Goal: Task Accomplishment & Management: Manage account settings

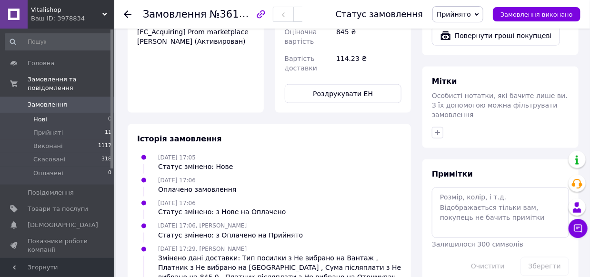
scroll to position [445, 0]
click at [63, 126] on li "Прийняті 11" at bounding box center [58, 132] width 117 height 13
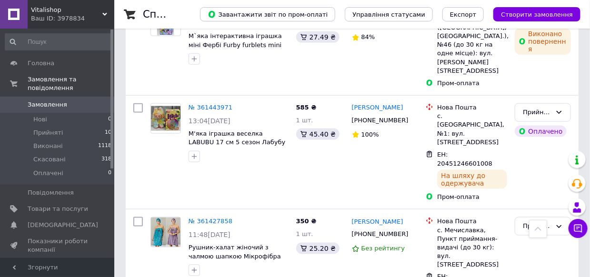
scroll to position [429, 0]
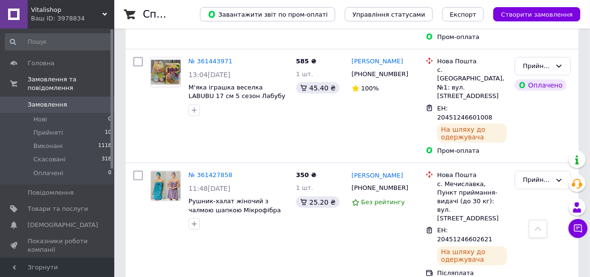
click at [43, 10] on span "Vitalishop" at bounding box center [66, 10] width 71 height 9
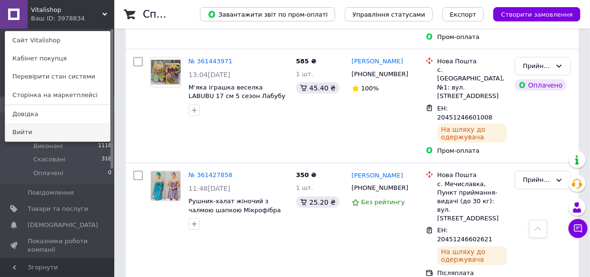
click at [16, 128] on link "Вийти" at bounding box center [57, 132] width 105 height 18
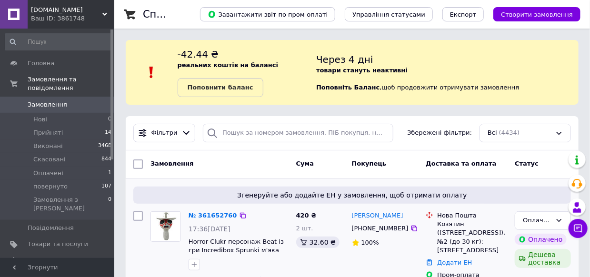
scroll to position [143, 0]
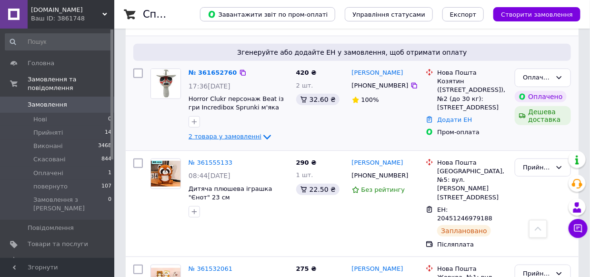
click at [240, 137] on span "2 товара у замовленні" at bounding box center [225, 136] width 73 height 7
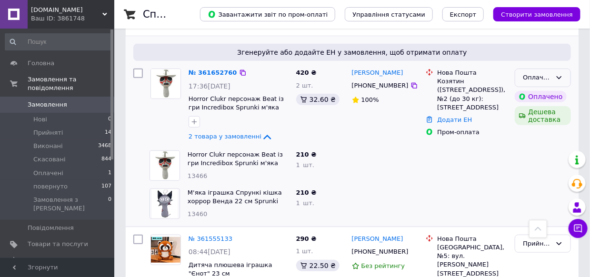
click at [553, 78] on div "Оплачено" at bounding box center [543, 78] width 56 height 19
click at [530, 92] on li "Прийнято" at bounding box center [542, 98] width 55 height 18
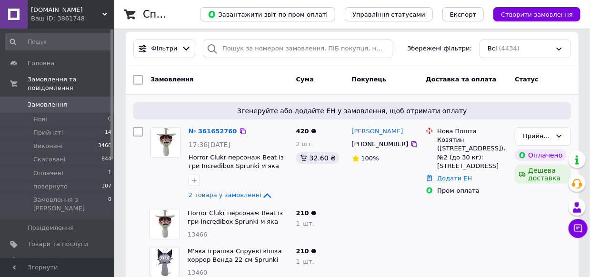
scroll to position [95, 0]
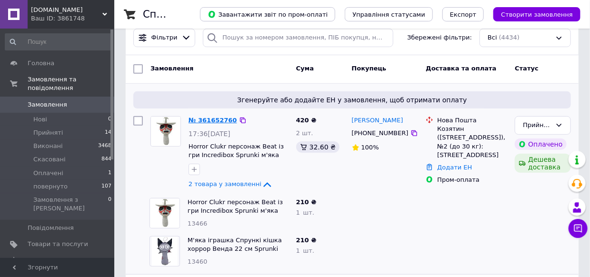
click at [206, 121] on link "№ 361652760" at bounding box center [213, 120] width 49 height 7
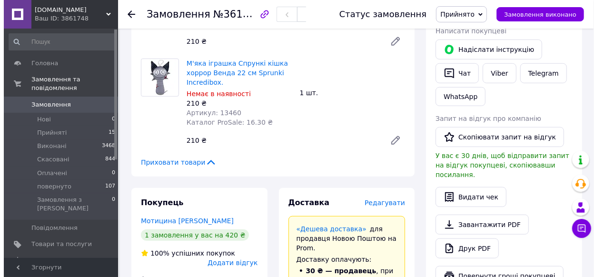
scroll to position [238, 0]
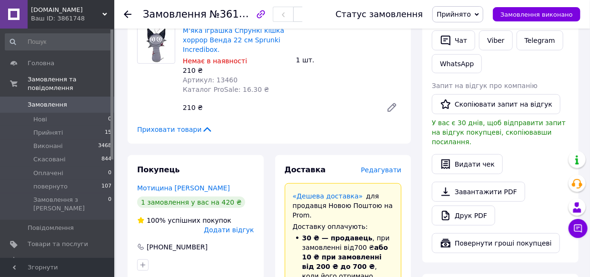
click at [386, 171] on span "Редагувати" at bounding box center [381, 170] width 40 height 8
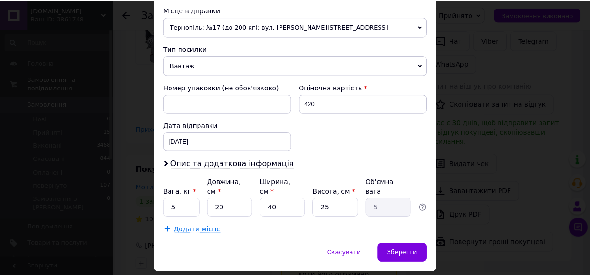
scroll to position [354, 0]
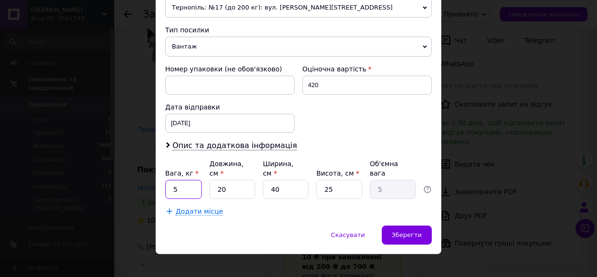
click at [192, 180] on input "5" at bounding box center [183, 189] width 37 height 19
type input "1"
click at [282, 180] on input "40" at bounding box center [286, 189] width 46 height 19
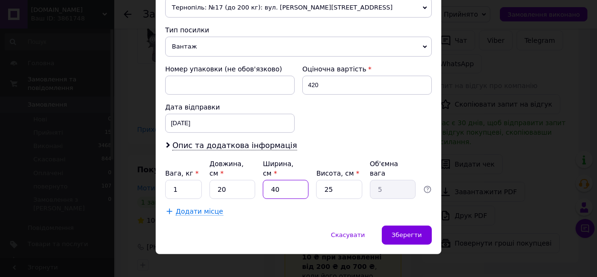
type input "1"
type input "0.13"
type input "10"
type input "1.25"
type input "10"
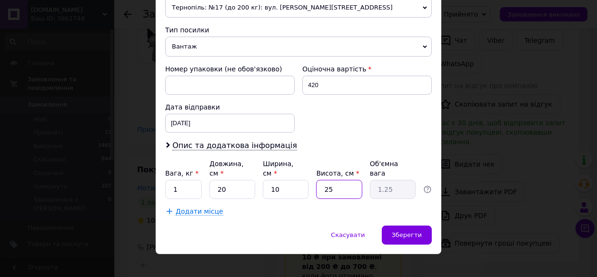
click at [344, 181] on input "25" at bounding box center [339, 189] width 46 height 19
type input "1"
type input "0.1"
type input "10"
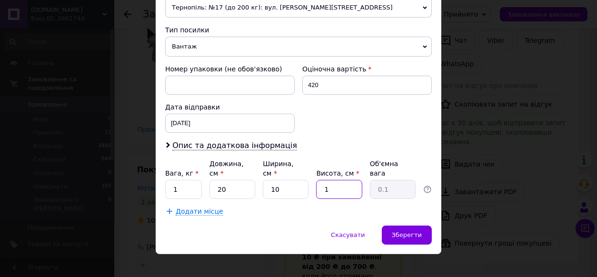
type input "0.5"
type input "10"
click at [397, 231] on span "Зберегти" at bounding box center [407, 234] width 30 height 7
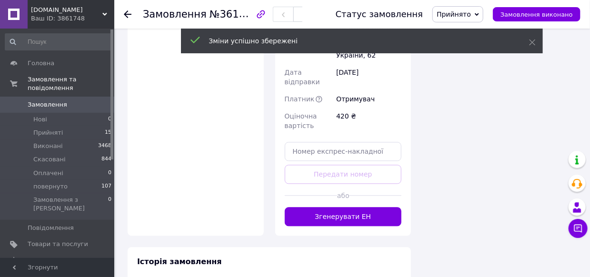
scroll to position [762, 0]
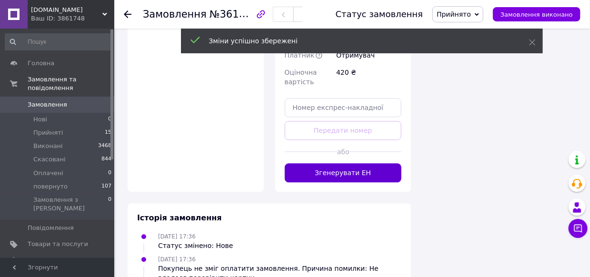
click at [360, 163] on button "Згенерувати ЕН" at bounding box center [343, 172] width 117 height 19
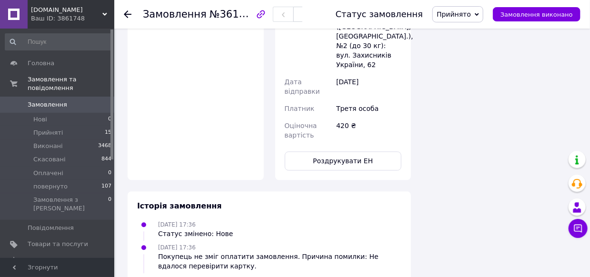
click at [347, 151] on button "Роздрукувати ЕН" at bounding box center [343, 160] width 117 height 19
